Goal: Task Accomplishment & Management: Manage account settings

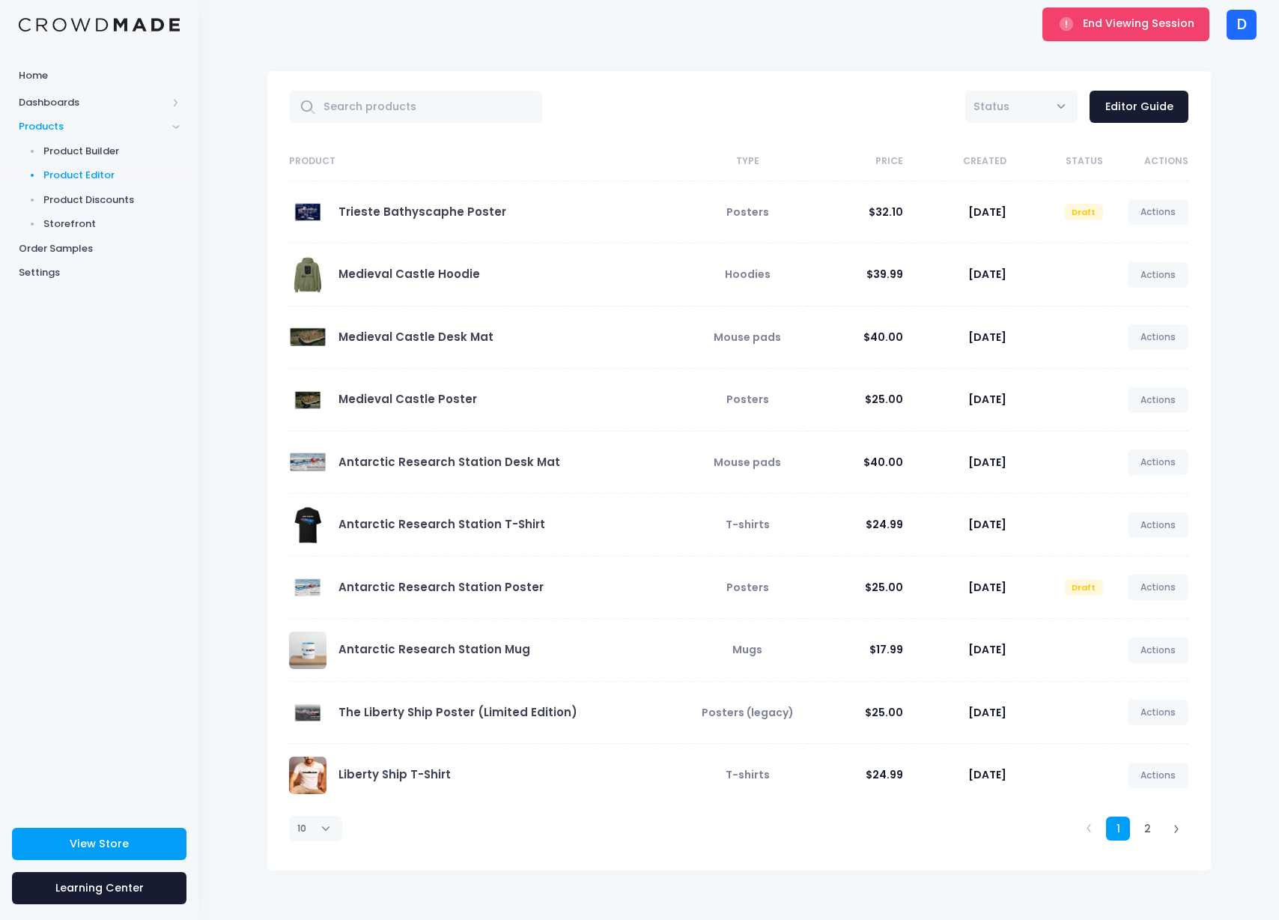
click at [333, 208] on div "Trieste Bathyscaphe Poster" at bounding box center [481, 211] width 385 height 37
click at [371, 212] on link "Trieste Bathyscaphe Poster" at bounding box center [422, 212] width 168 height 16
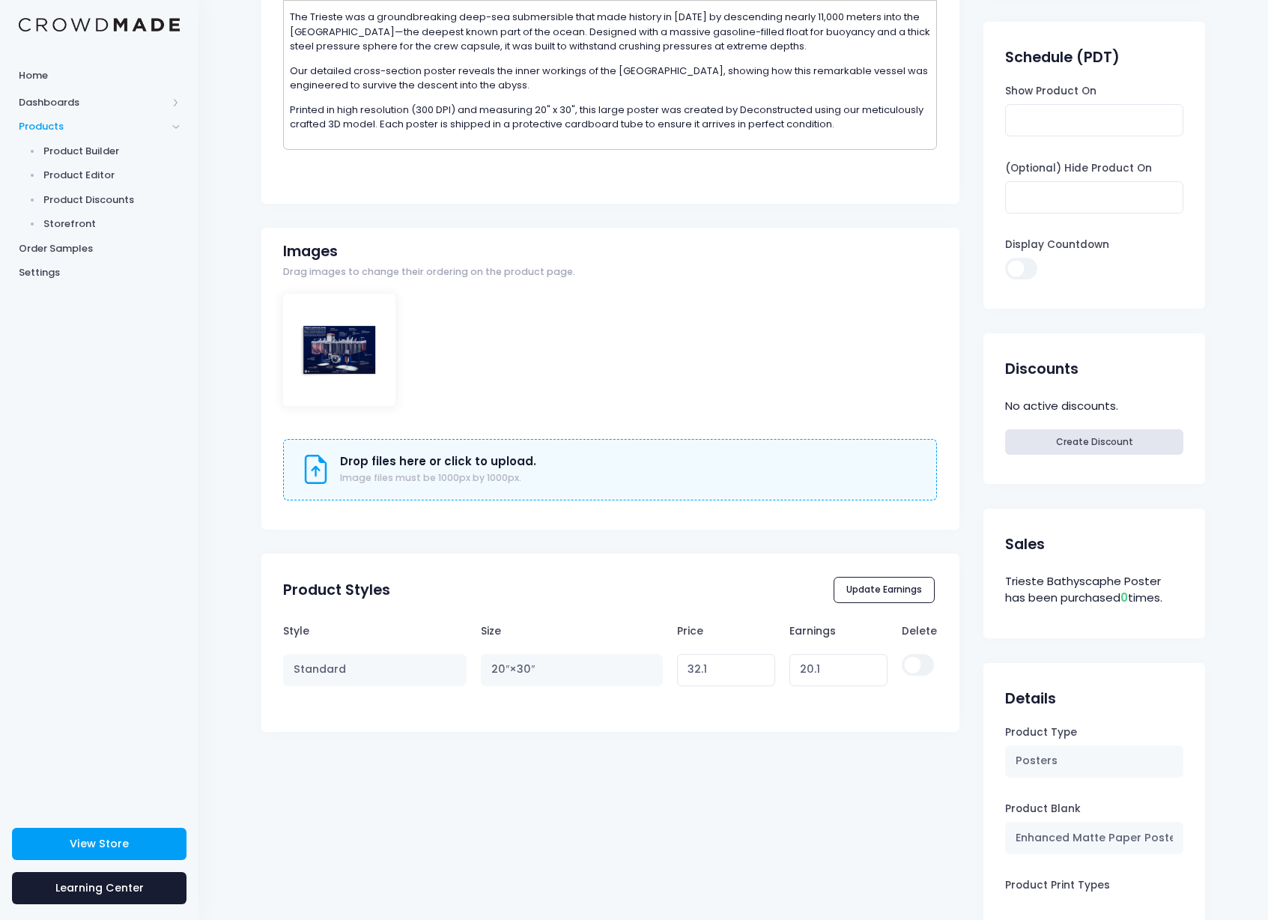
scroll to position [428, 0]
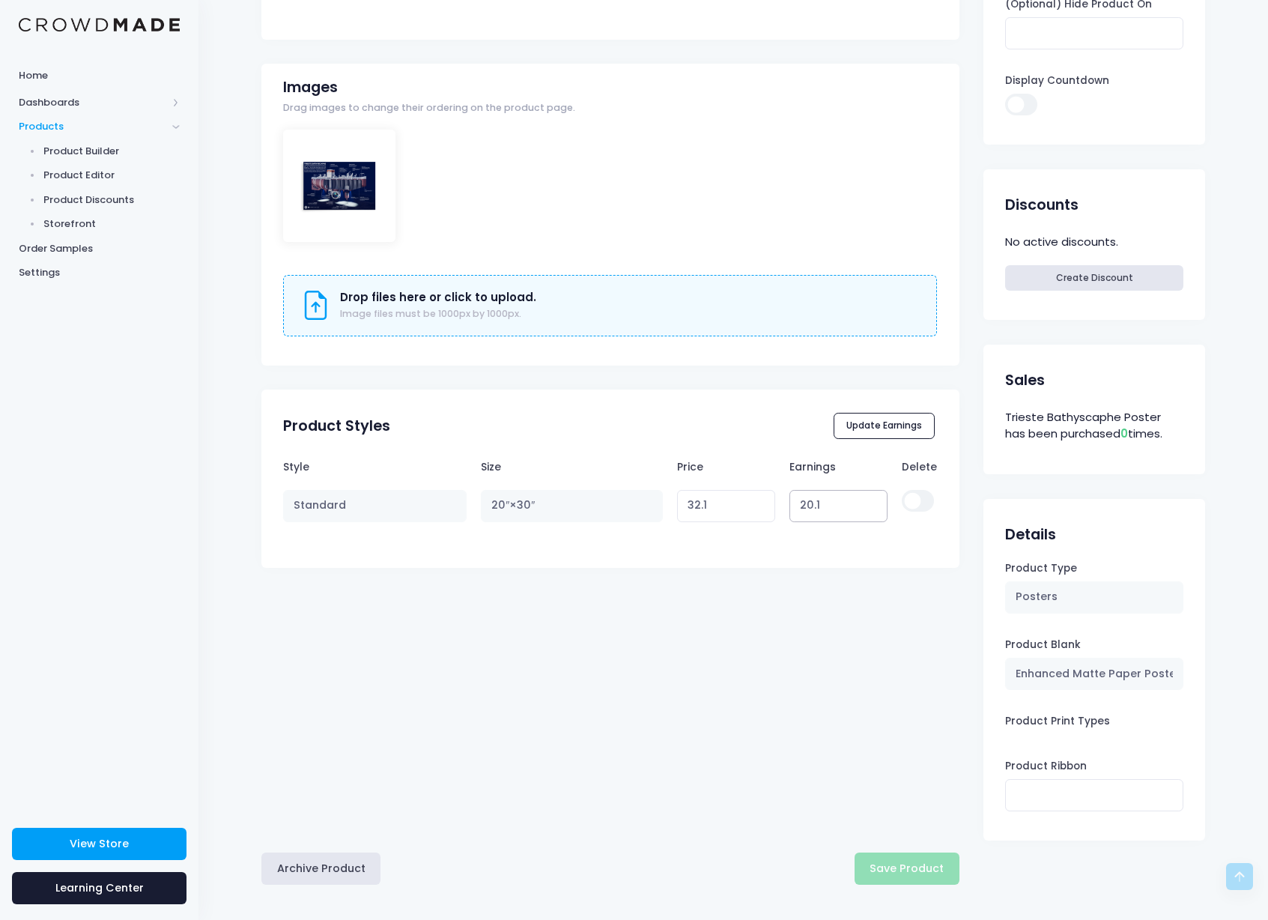
click at [815, 501] on input "20.1" at bounding box center [838, 506] width 98 height 32
drag, startPoint x: 824, startPoint y: 501, endPoint x: 790, endPoint y: 501, distance: 33.7
click at [790, 501] on td "20.1" at bounding box center [838, 505] width 112 height 46
type input "13"
type input "25.00"
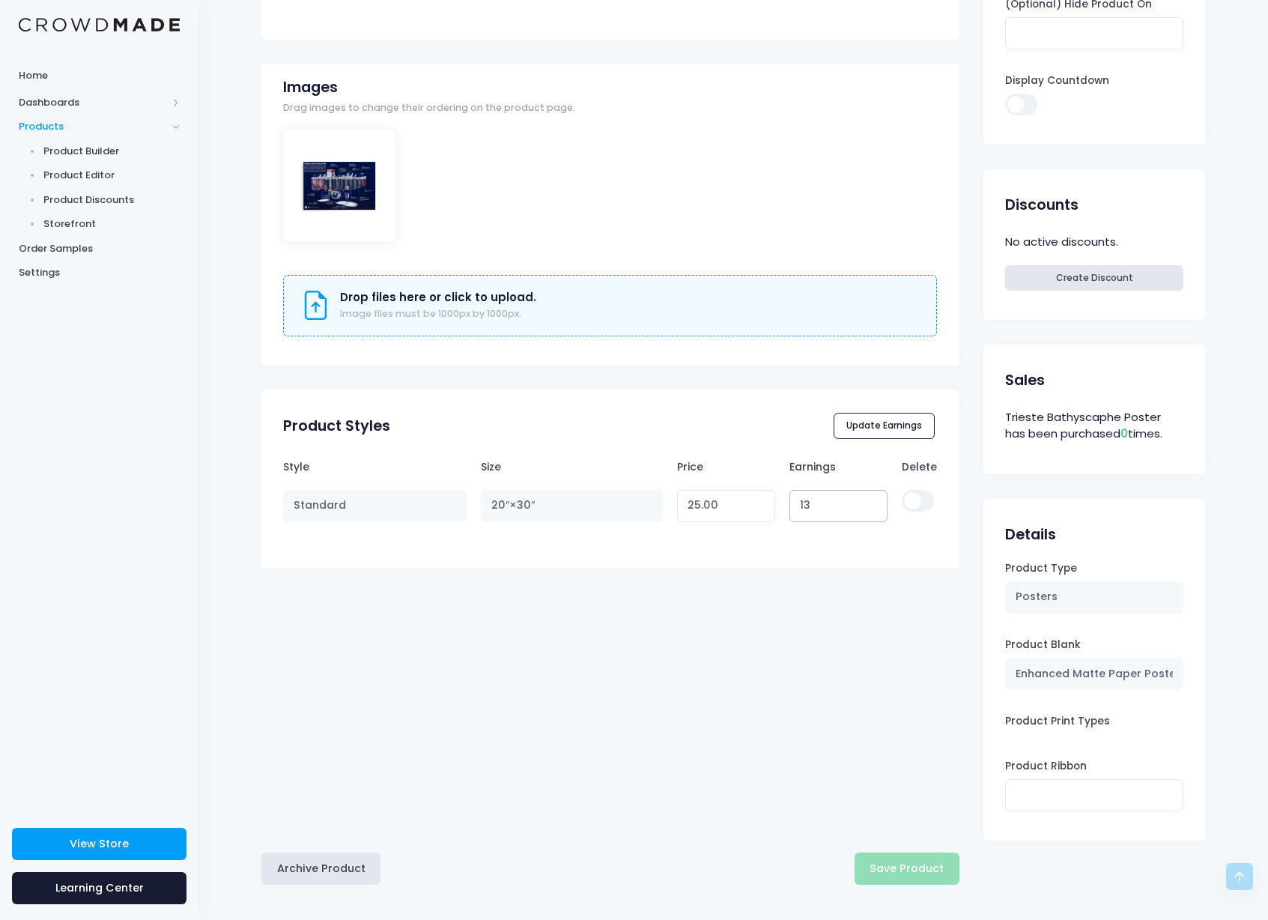
type input "13"
click at [790, 625] on div "Trieste Bathyscaphe Poster Preview Product Editor Guide Title Trieste Bathyscap…" at bounding box center [610, 233] width 698 height 1180
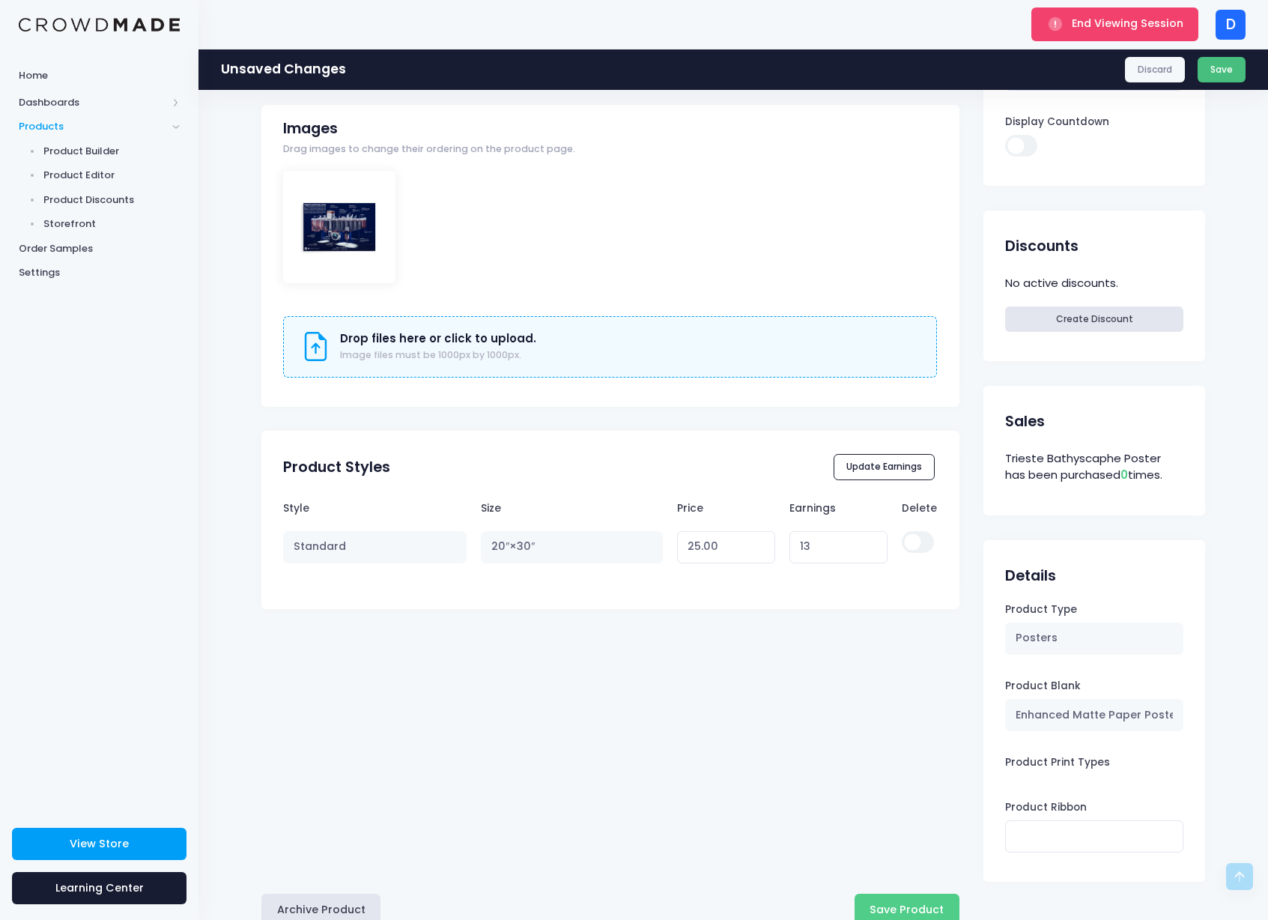
click at [1236, 71] on button "Save" at bounding box center [1221, 69] width 49 height 25
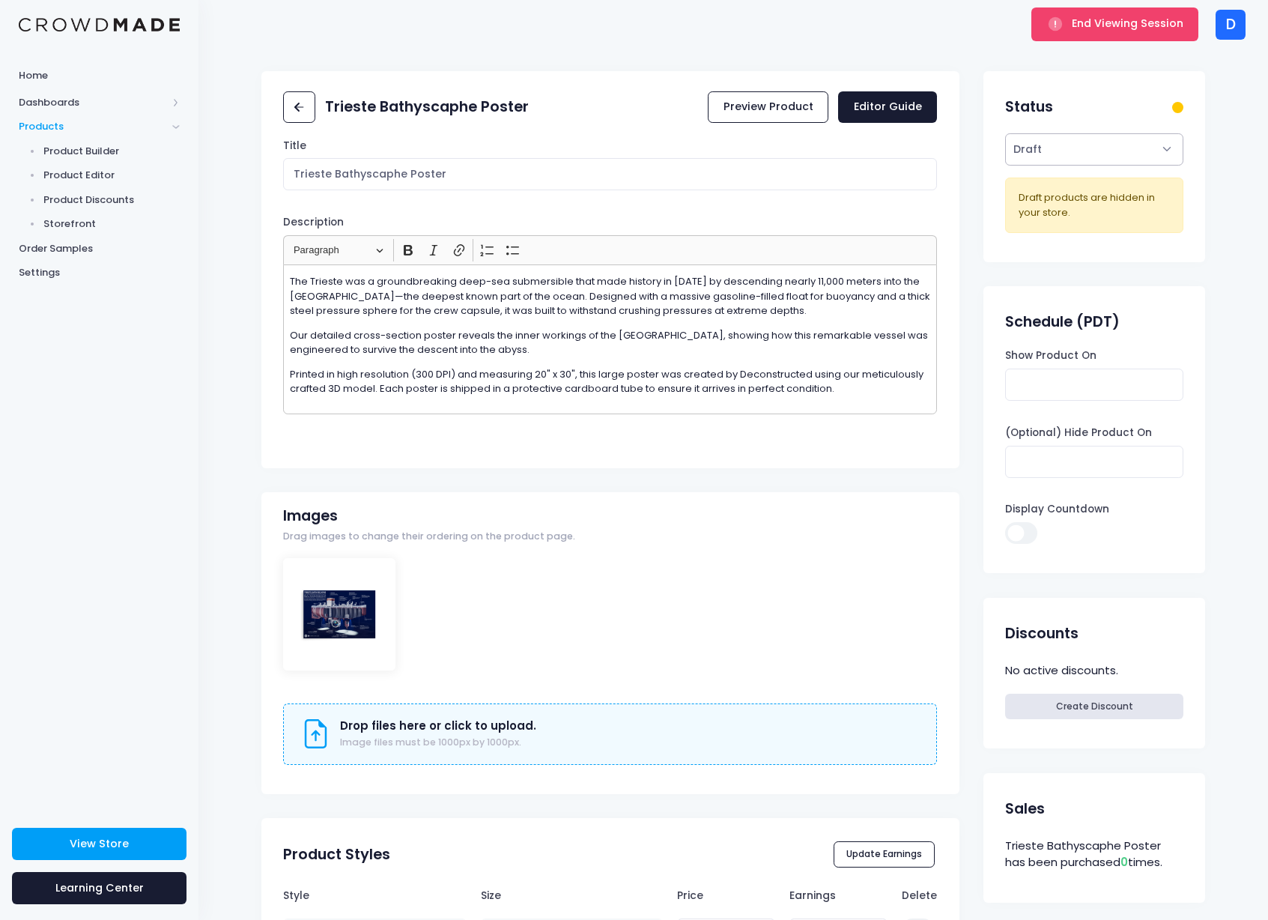
select select "active"
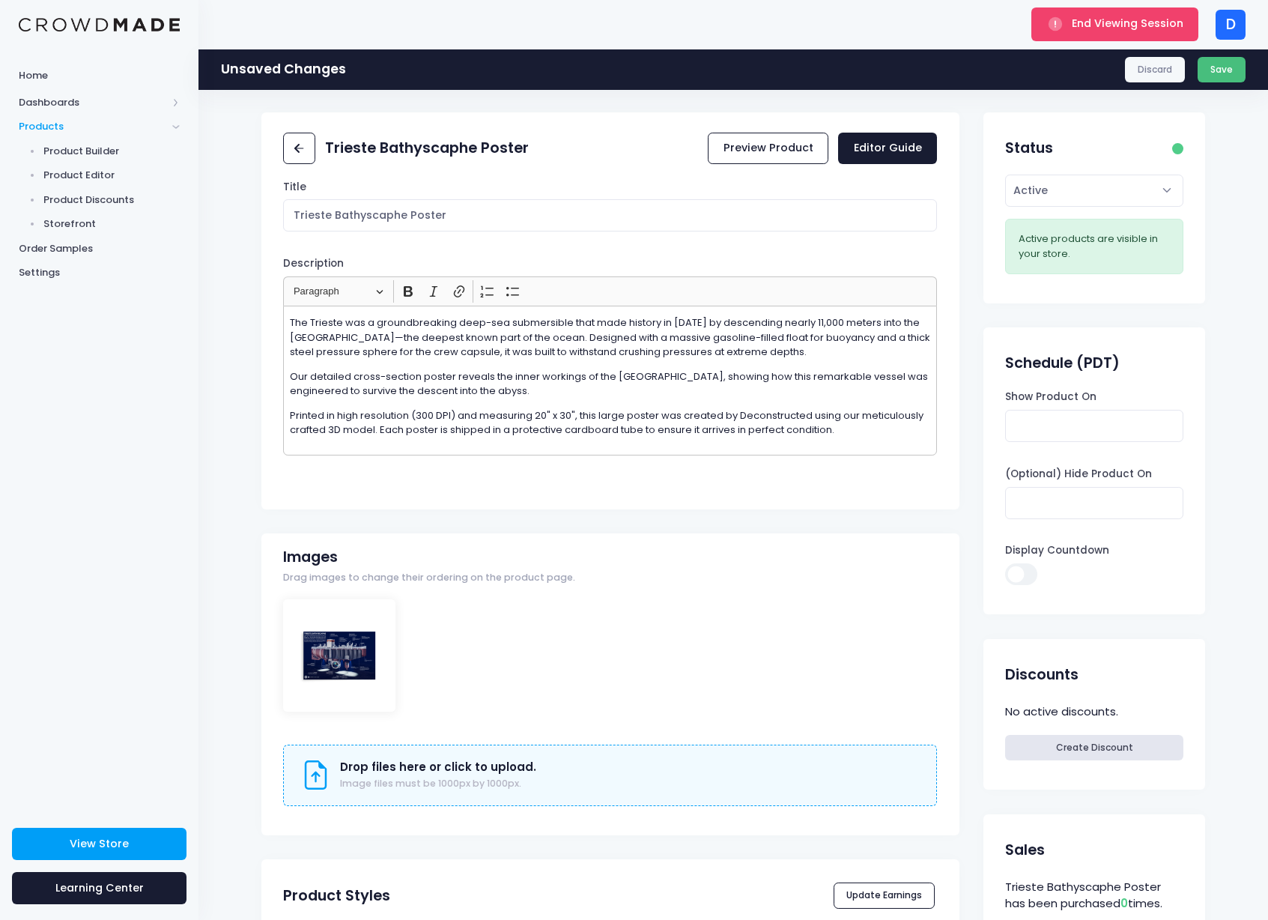
click at [1224, 74] on button "Save" at bounding box center [1221, 69] width 49 height 25
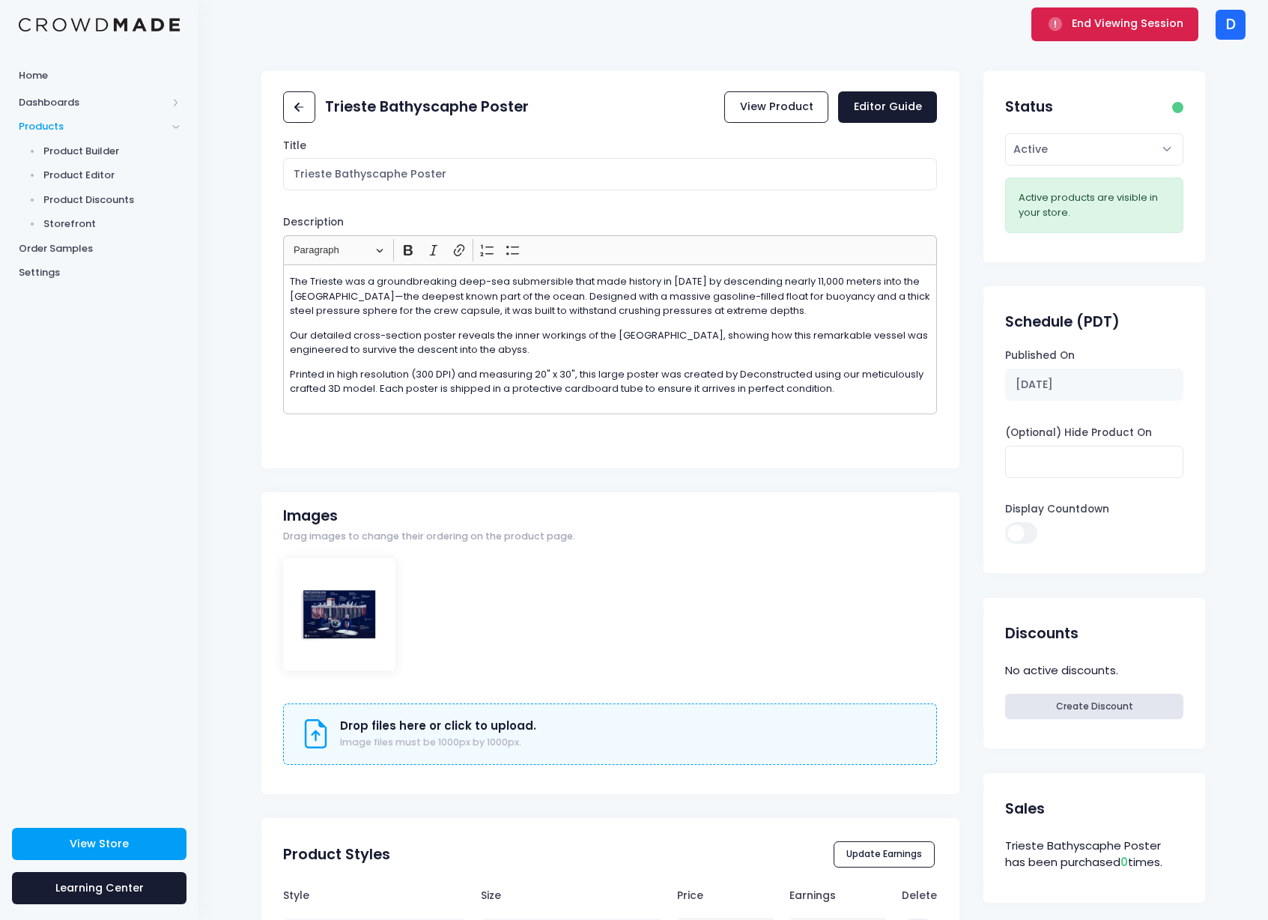
click at [1060, 19] on rect "submit" at bounding box center [1055, 24] width 14 height 14
